Goal: Task Accomplishment & Management: Complete application form

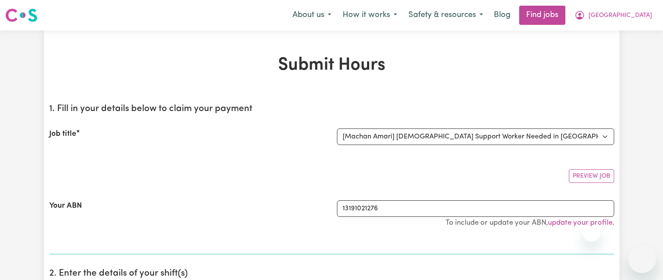
select select "14265"
select select "pm"
select select "62.73-Weekday"
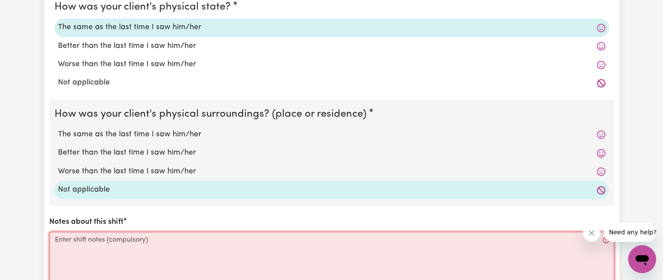
click at [285, 241] on textarea "Notes about this shift" at bounding box center [331, 264] width 565 height 65
paste textarea "L – Ipsum dolorsit am co ad e seddoe tem incididun utla etdolorema ali enimadm …"
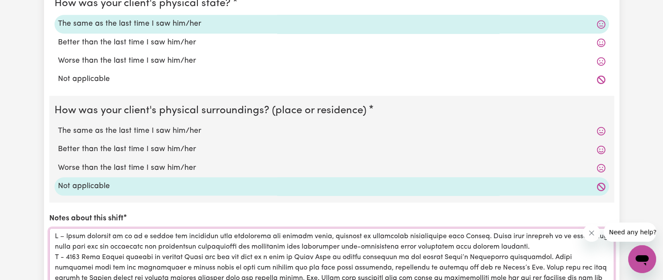
click at [579, 244] on textarea "Notes about this shift" at bounding box center [331, 261] width 565 height 65
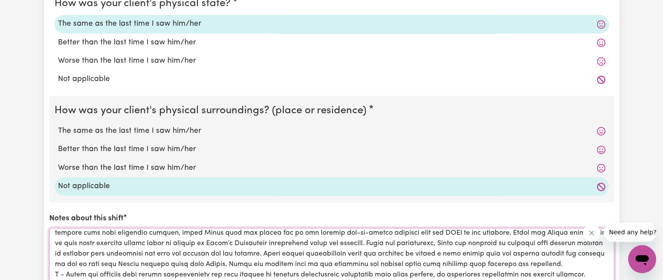
scroll to position [83, 0]
click at [555, 256] on textarea "Notes about this shift" at bounding box center [331, 261] width 565 height 65
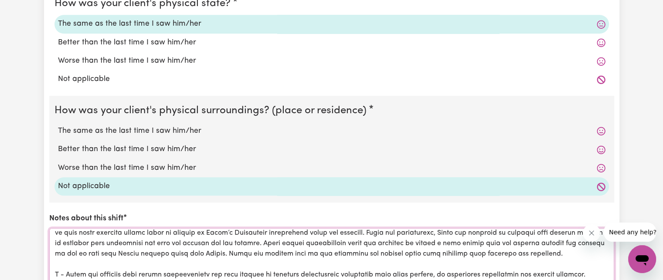
scroll to position [108, 0]
click at [527, 267] on textarea "Notes about this shift" at bounding box center [331, 261] width 565 height 65
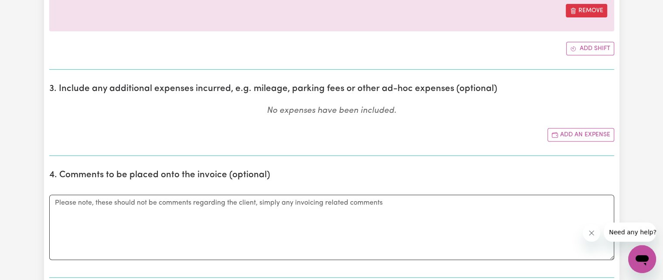
scroll to position [383, 0]
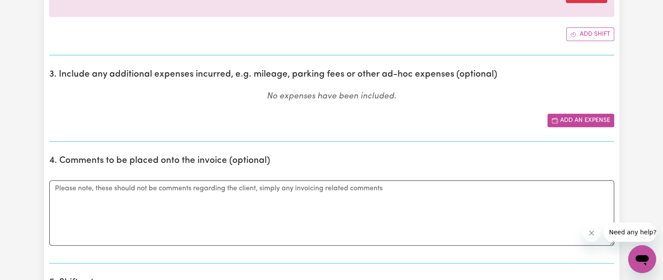
type textarea "L – Ipsum dolorsit am co ad e seddoe tem incididun utla etdolorema ali enimadm …"
click at [565, 122] on button "Add an expense" at bounding box center [581, 121] width 67 height 14
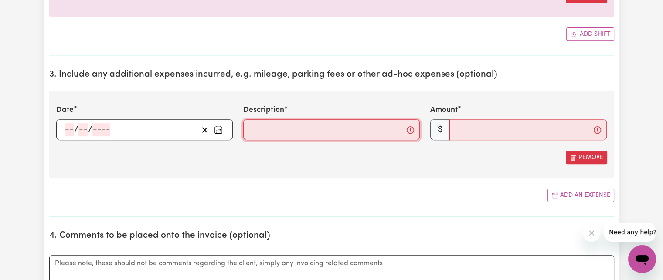
click at [262, 133] on input "Description" at bounding box center [331, 130] width 177 height 21
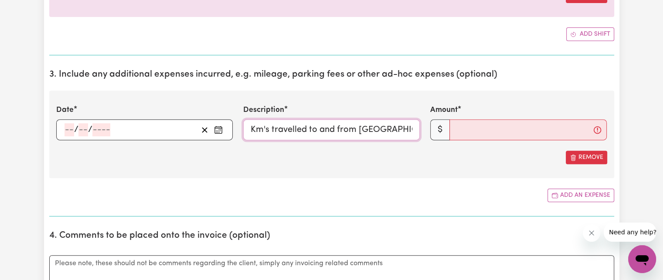
scroll to position [0, 56]
drag, startPoint x: 355, startPoint y: 129, endPoint x: 419, endPoint y: 132, distance: 63.8
click at [419, 132] on input "Km's travelled to and from [GEOGRAPHIC_DATA]" at bounding box center [331, 130] width 177 height 21
type input "Km's travelled to and from [GEOGRAPHIC_DATA] to [GEOGRAPHIC_DATA]"
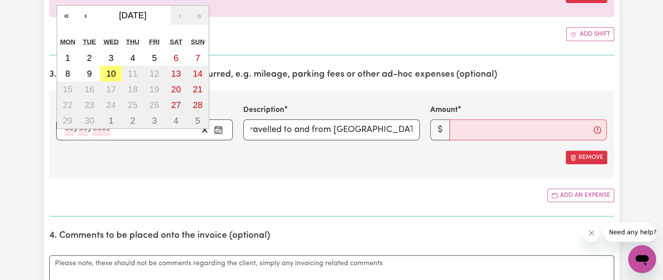
click at [68, 129] on input "number" at bounding box center [70, 129] width 10 height 13
click at [109, 70] on abbr "10" at bounding box center [111, 74] width 10 height 10
type input "[DATE]"
type input "10"
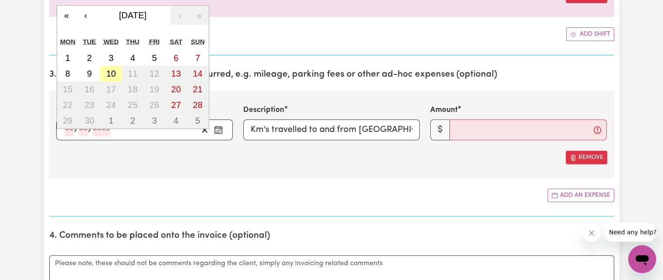
type input "9"
type input "2025"
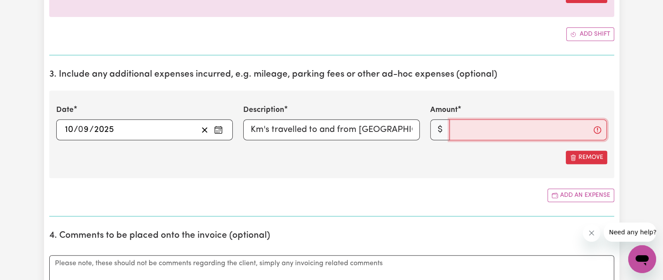
click at [472, 127] on input "Amount" at bounding box center [528, 130] width 157 height 21
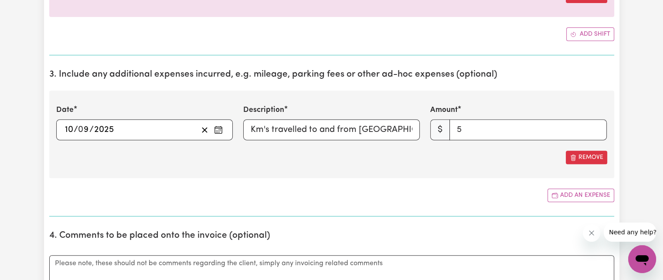
click at [438, 186] on section "3. Include any additional expenses incurred, e.g. mileage, parking fees or othe…" at bounding box center [331, 139] width 565 height 154
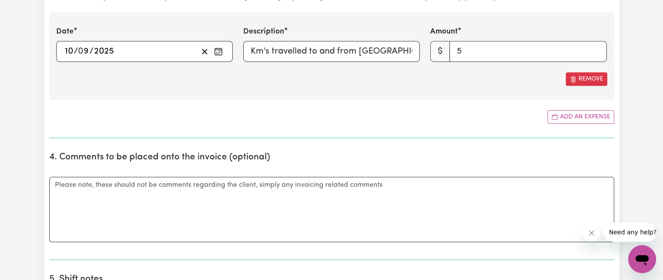
scroll to position [461, 0]
click at [493, 53] on input "5" at bounding box center [528, 51] width 157 height 21
type input "5.00"
click at [475, 99] on section "3. Include any additional expenses incurred, e.g. mileage, parking fees or othe…" at bounding box center [331, 61] width 565 height 154
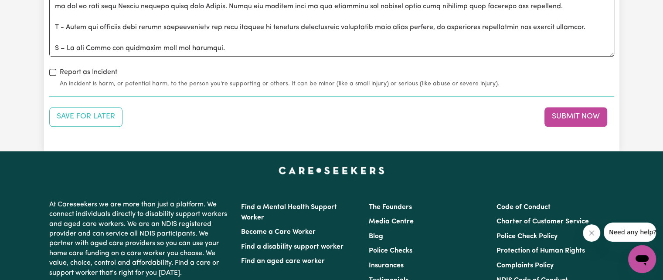
scroll to position [1106, 0]
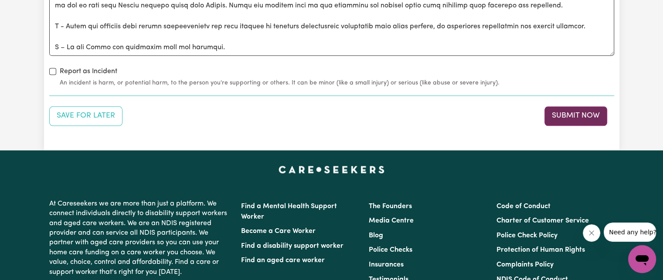
click at [560, 108] on button "Submit Now" at bounding box center [576, 115] width 63 height 19
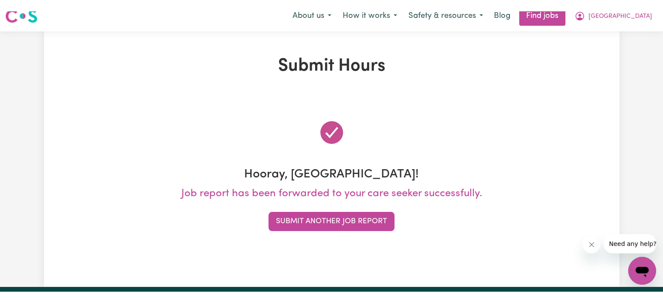
scroll to position [0, 0]
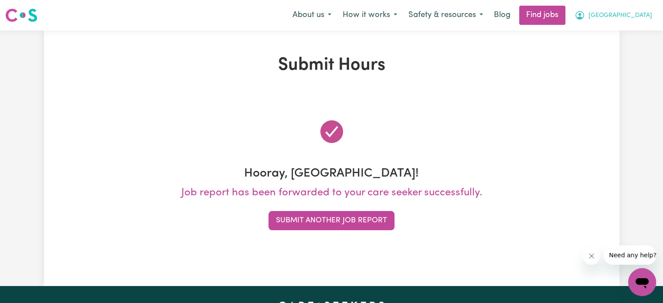
click at [631, 19] on span "[GEOGRAPHIC_DATA]" at bounding box center [621, 16] width 64 height 10
